Goal: Task Accomplishment & Management: Complete application form

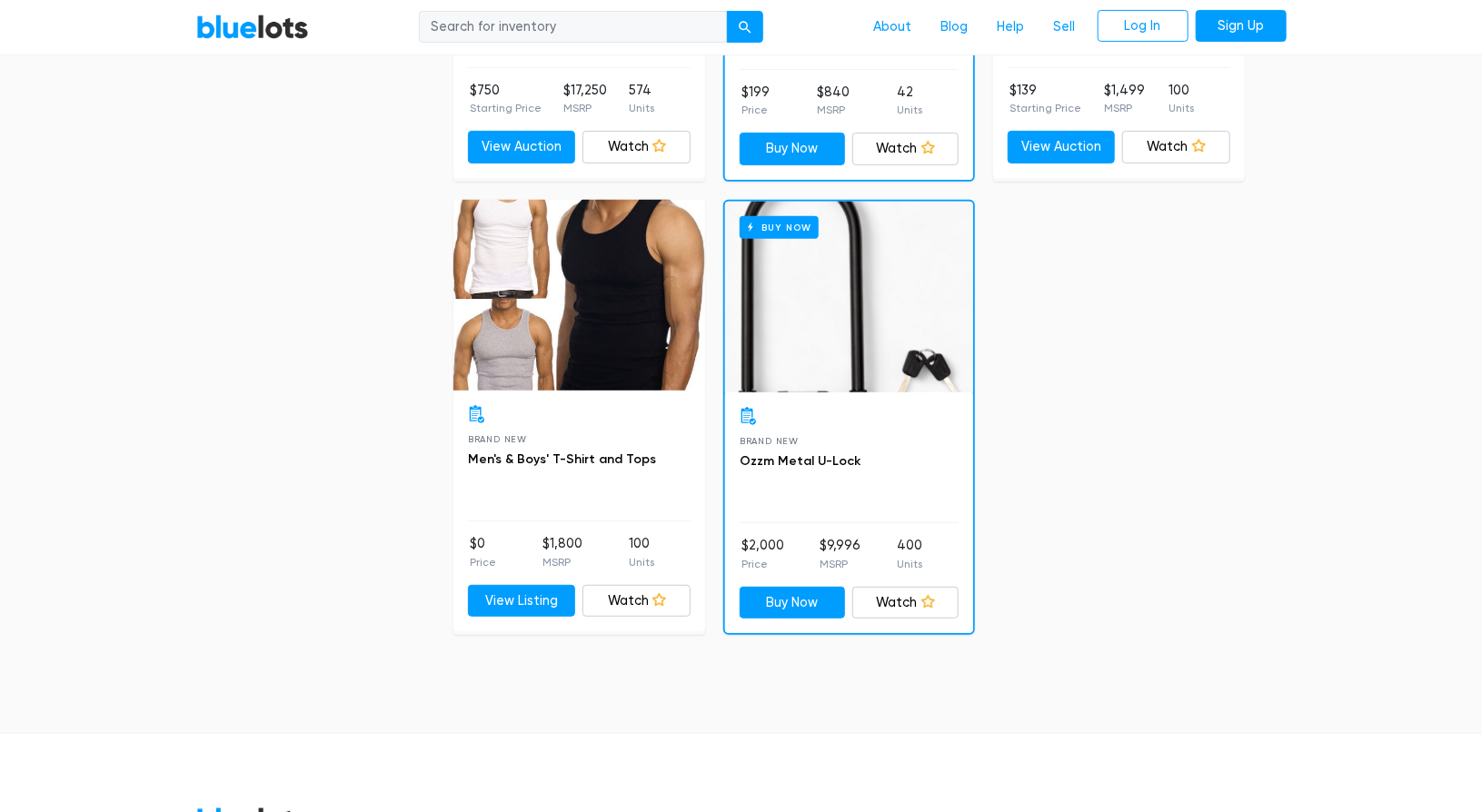
scroll to position [7366, 0]
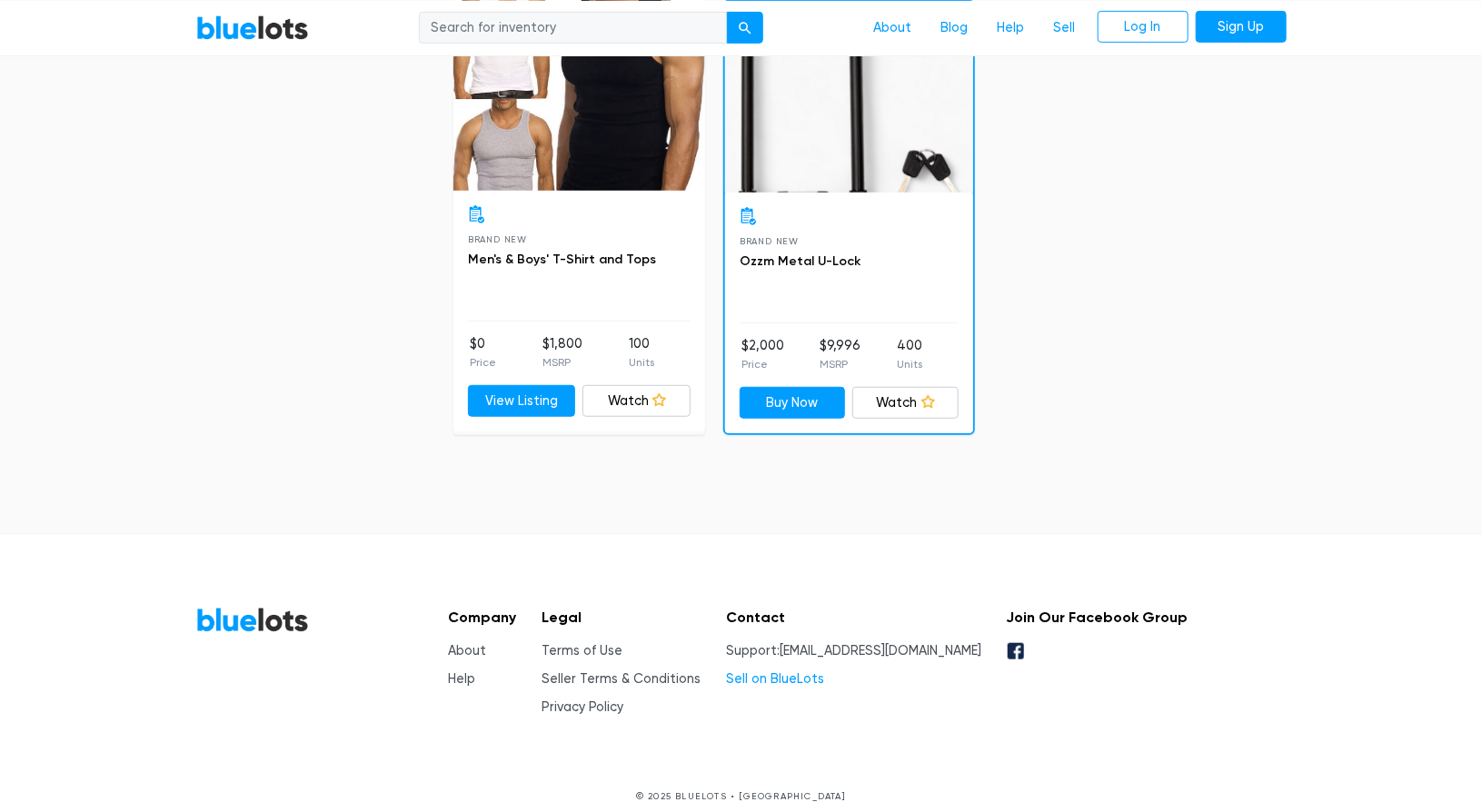
click at [824, 671] on link "Sell on BlueLots" at bounding box center [774, 679] width 98 height 16
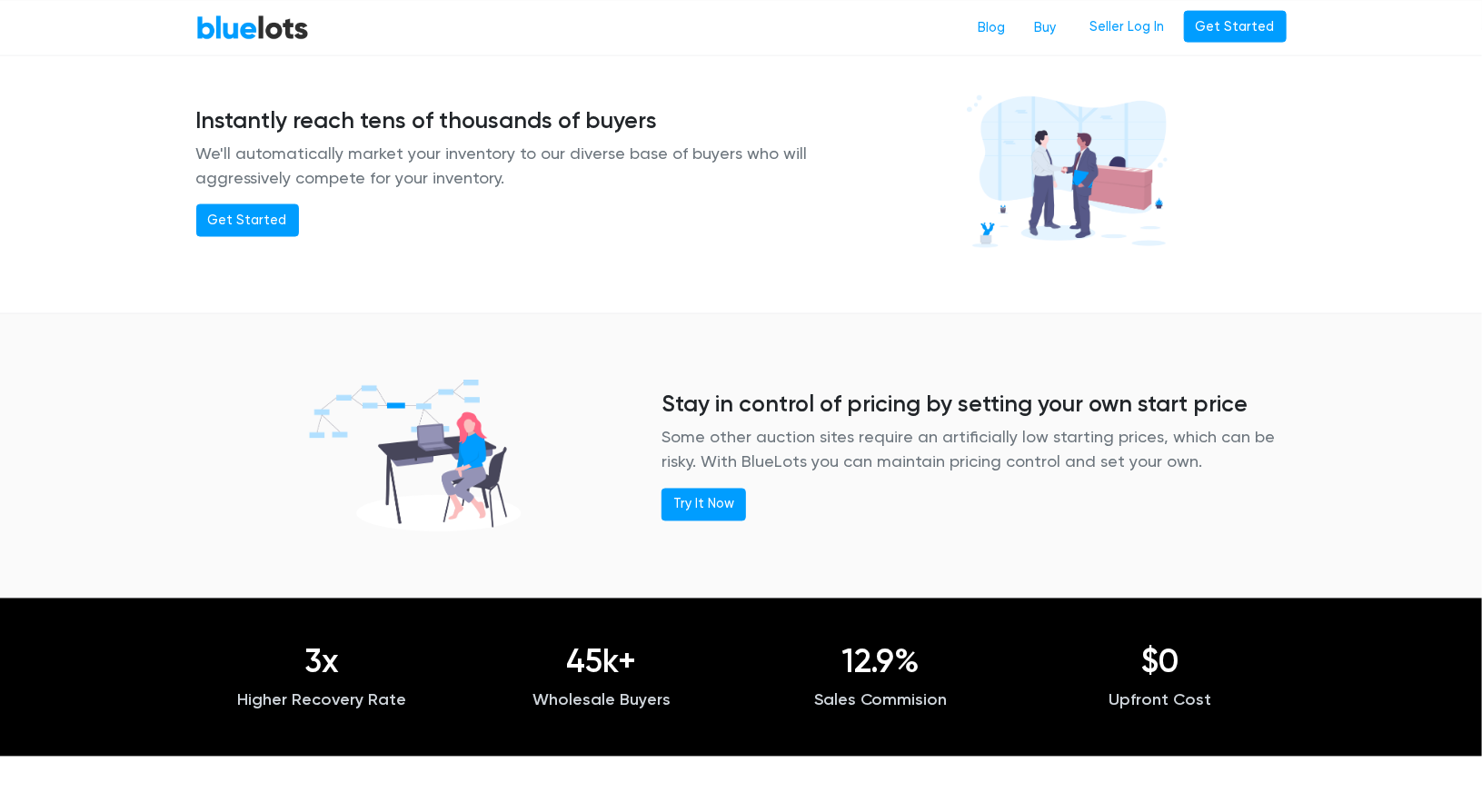
scroll to position [1374, 0]
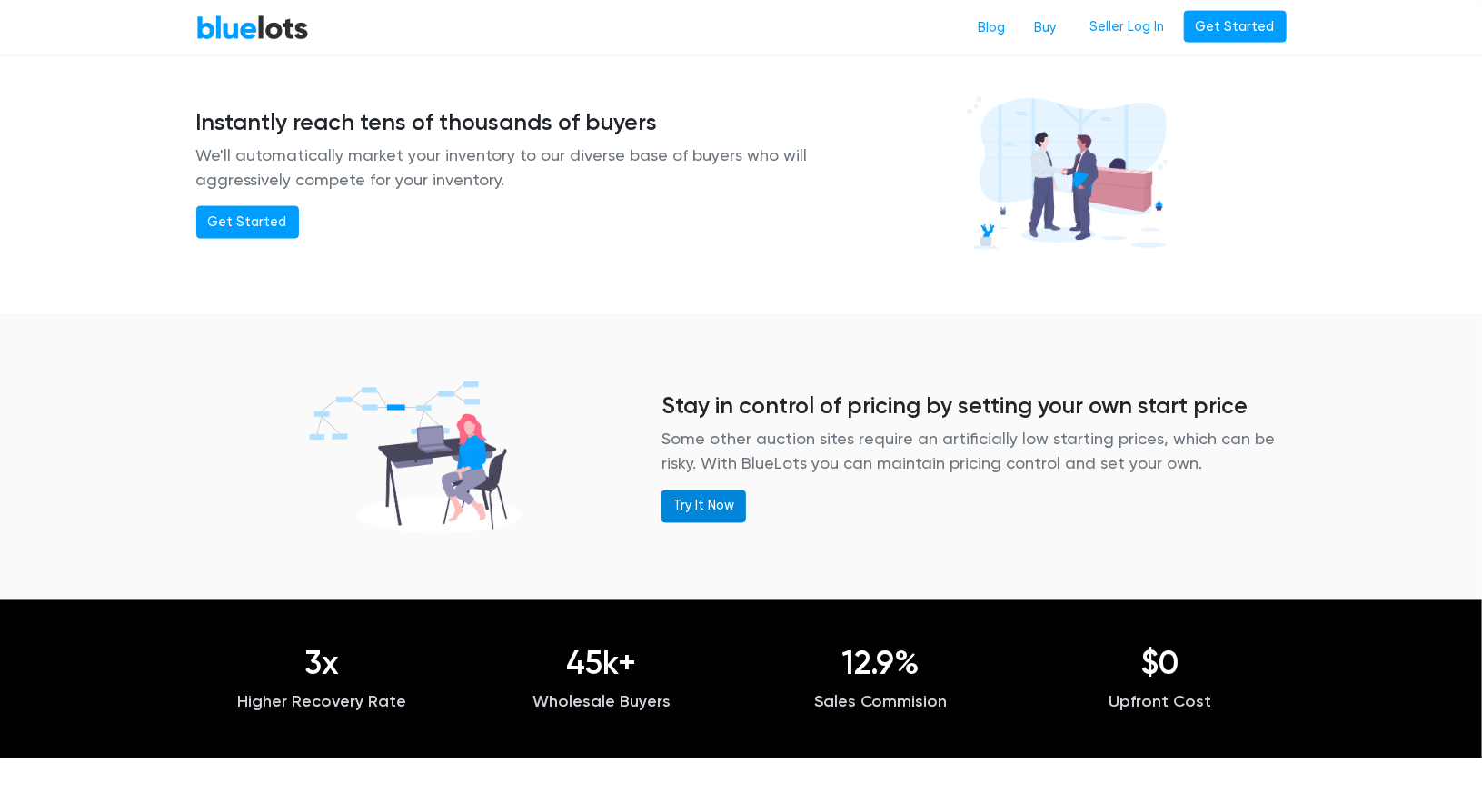
click at [704, 503] on link "Try It Now" at bounding box center [704, 507] width 84 height 33
click at [241, 216] on link "Get Started" at bounding box center [248, 223] width 102 height 33
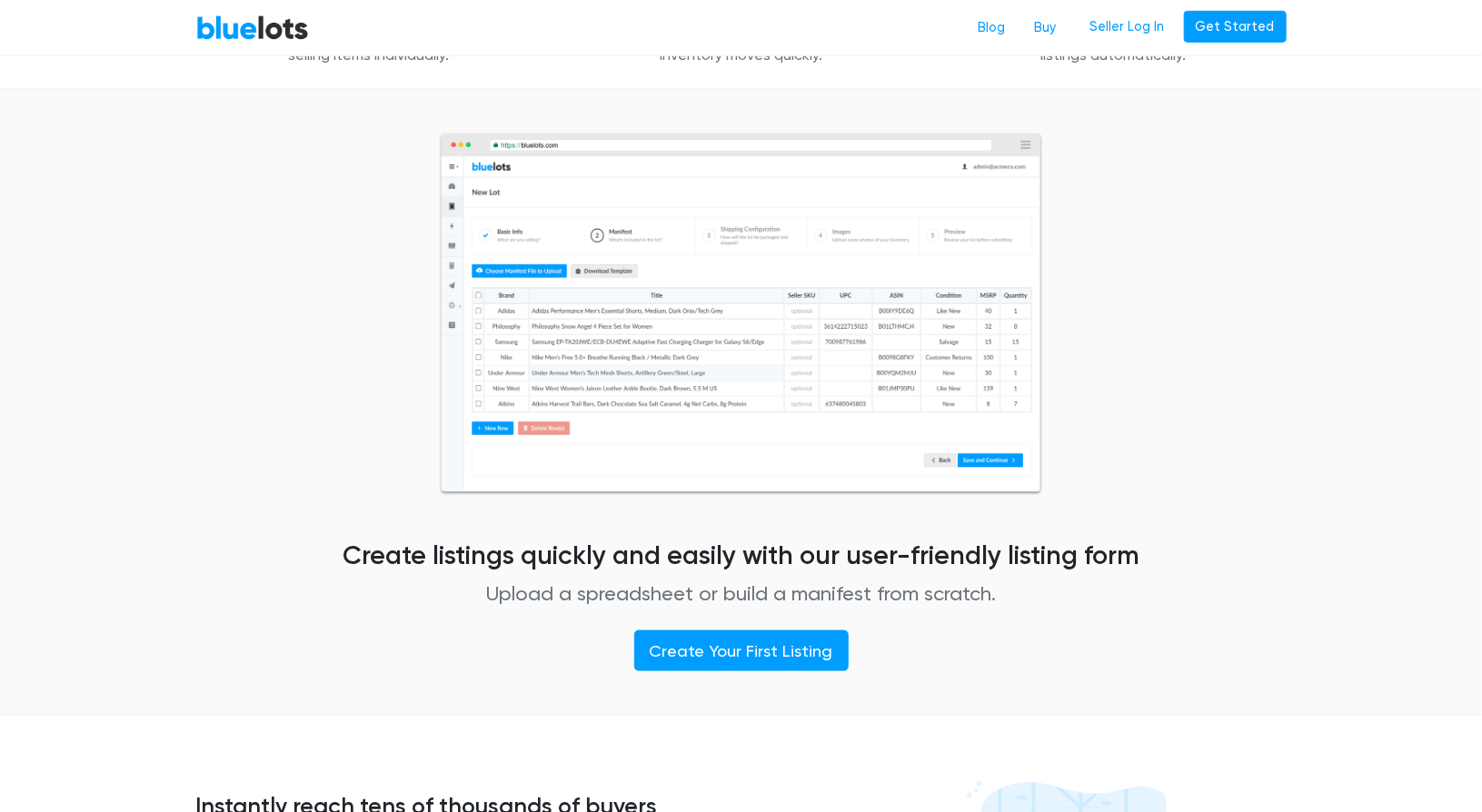
scroll to position [726, 0]
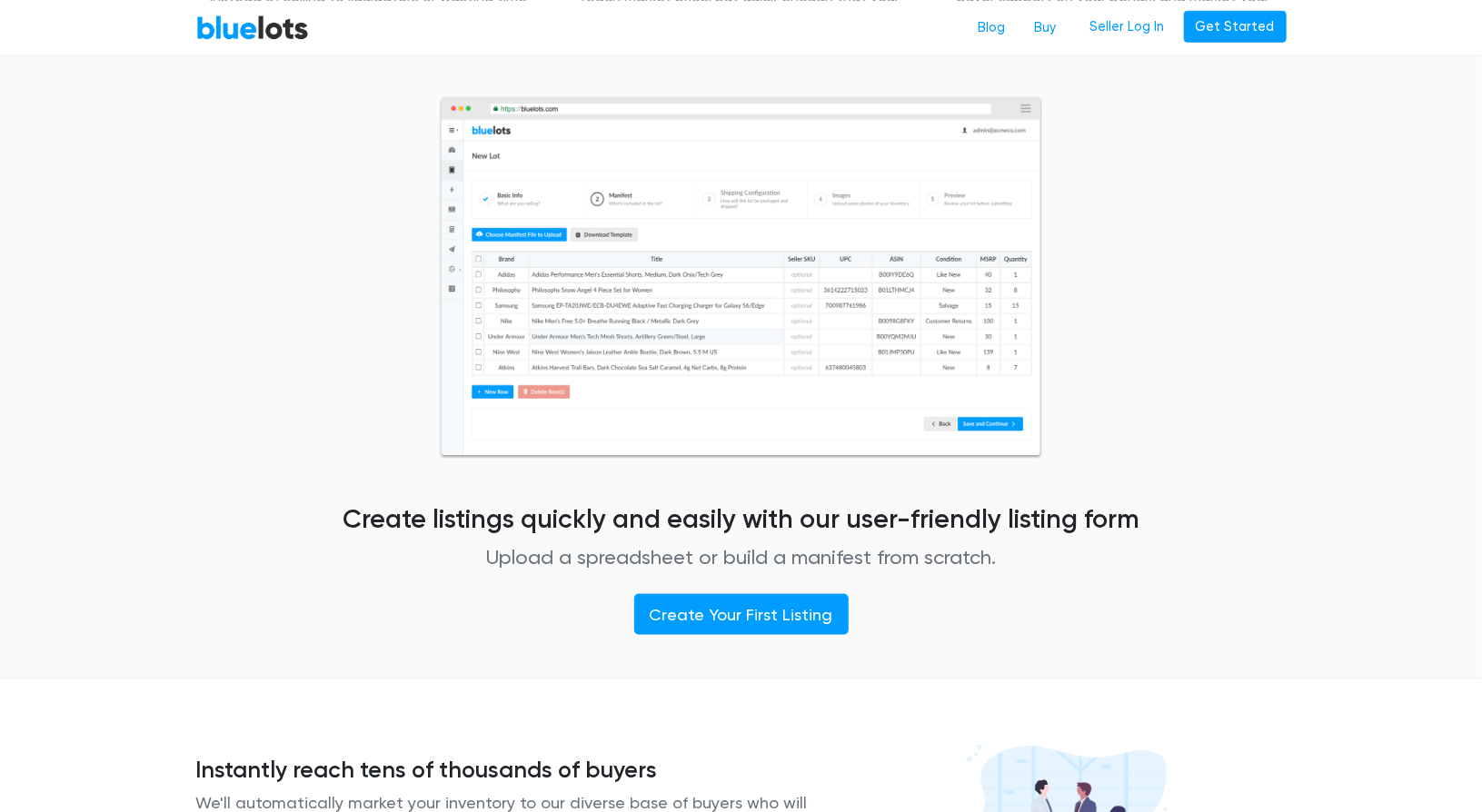
click at [739, 306] on img at bounding box center [740, 278] width 604 height 364
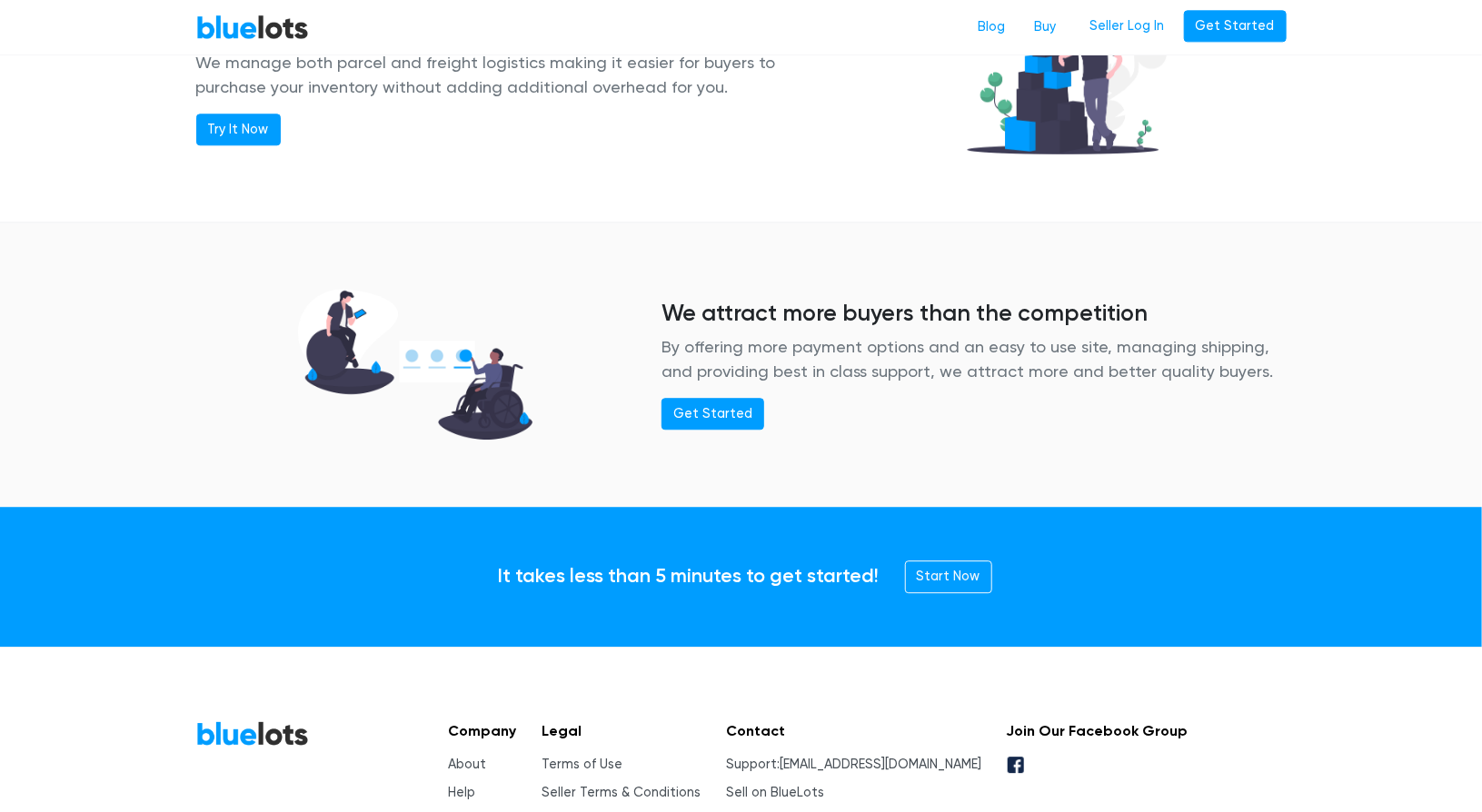
scroll to position [2321, 0]
